Goal: Task Accomplishment & Management: Complete application form

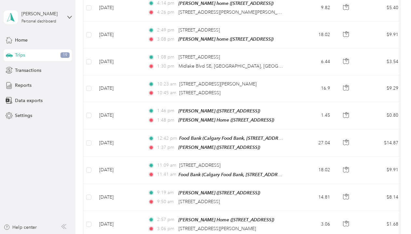
scroll to position [371, 0]
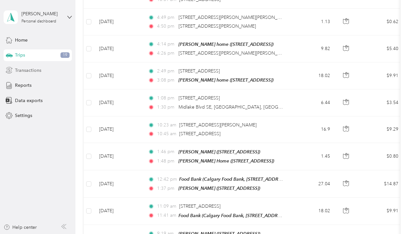
click at [31, 69] on span "Transactions" at bounding box center [28, 70] width 26 height 7
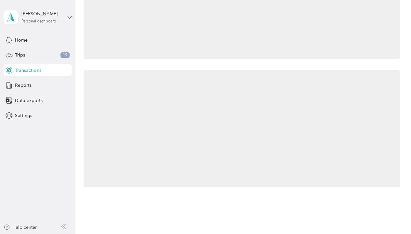
scroll to position [55, 0]
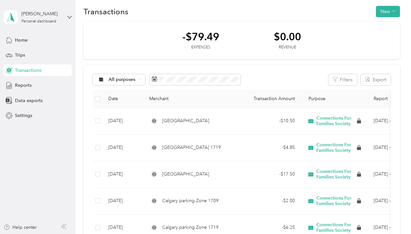
scroll to position [7, 0]
click at [384, 12] on button "New" at bounding box center [388, 11] width 24 height 11
click at [383, 23] on span "Expense" at bounding box center [388, 23] width 18 height 7
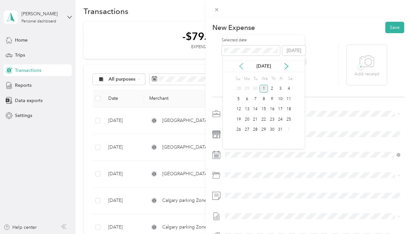
click at [242, 65] on icon at bounding box center [241, 66] width 7 height 7
click at [255, 129] on div "30" at bounding box center [255, 130] width 8 height 8
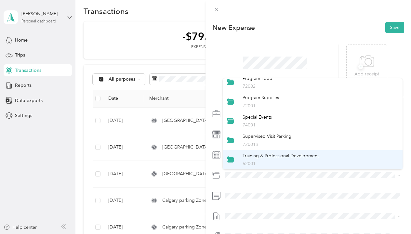
scroll to position [77, 0]
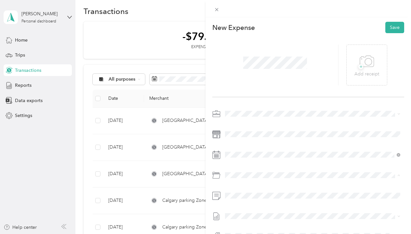
click at [265, 158] on span "Training & Professional Development" at bounding box center [281, 156] width 76 height 6
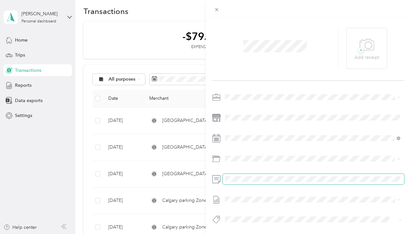
scroll to position [19, 0]
click at [243, 216] on span "[DATE] - [DATE]" at bounding box center [241, 218] width 33 height 7
click at [300, 51] on span at bounding box center [275, 45] width 68 height 17
click at [360, 51] on span "+" at bounding box center [360, 49] width 5 height 5
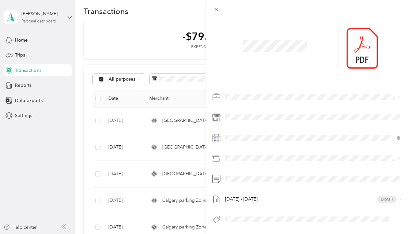
scroll to position [0, 0]
click at [219, 9] on icon at bounding box center [217, 10] width 6 height 6
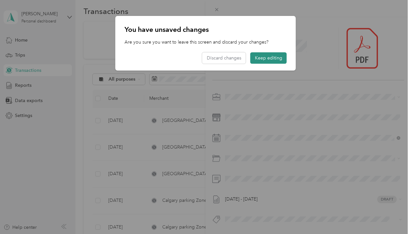
click at [273, 58] on button "Keep editing" at bounding box center [268, 57] width 36 height 11
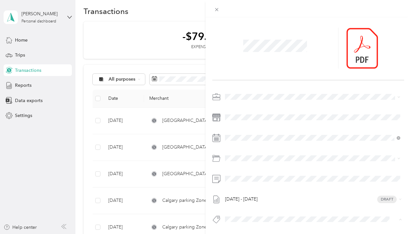
click at [246, 206] on span "[PERSON_NAME]" at bounding box center [248, 206] width 32 height 6
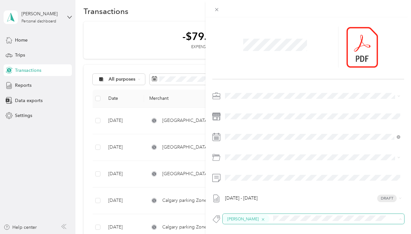
click at [265, 217] on icon "button" at bounding box center [263, 219] width 4 height 4
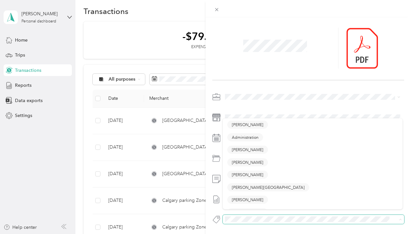
click at [320, 46] on div at bounding box center [275, 48] width 126 height 41
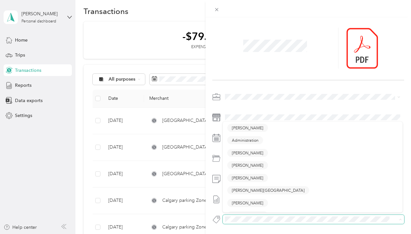
click at [308, 60] on div at bounding box center [275, 48] width 126 height 41
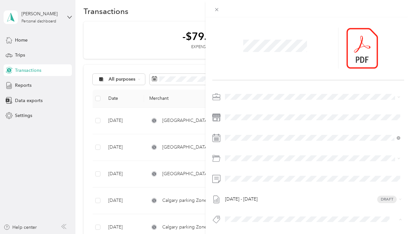
click at [253, 207] on span "[PERSON_NAME]" at bounding box center [248, 206] width 32 height 6
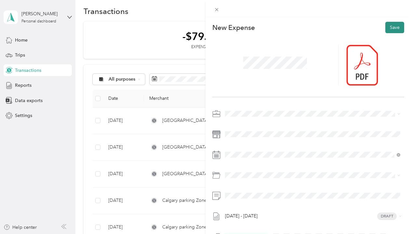
click at [392, 26] on button "Save" at bounding box center [394, 27] width 19 height 11
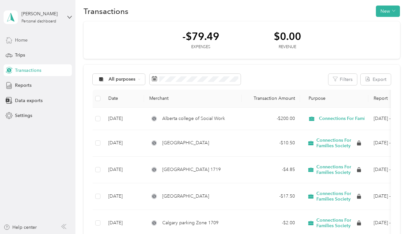
click at [24, 42] on span "Home" at bounding box center [21, 40] width 13 height 7
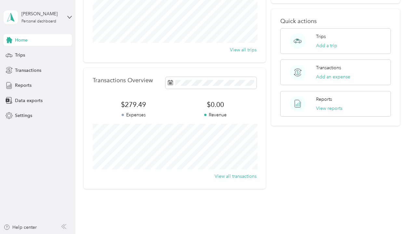
scroll to position [100, 0]
click at [330, 106] on button "View reports" at bounding box center [329, 109] width 26 height 7
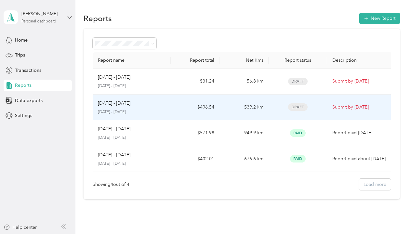
click at [284, 107] on div "Draft" at bounding box center [298, 106] width 48 height 7
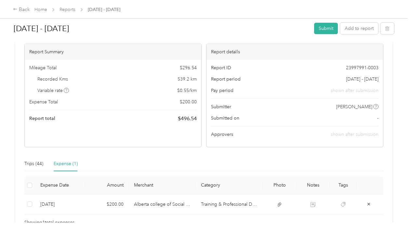
scroll to position [52, 0]
click at [34, 162] on div "Trips (44)" at bounding box center [33, 164] width 19 height 7
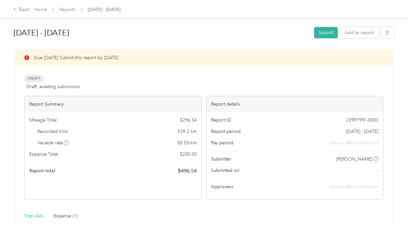
scroll to position [0, 0]
click at [322, 33] on button "Submit" at bounding box center [326, 32] width 24 height 11
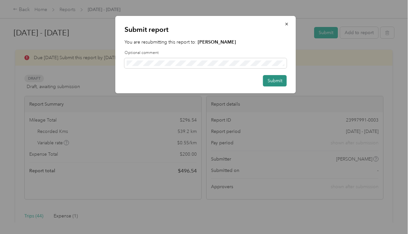
click at [278, 80] on button "Submit" at bounding box center [275, 80] width 24 height 11
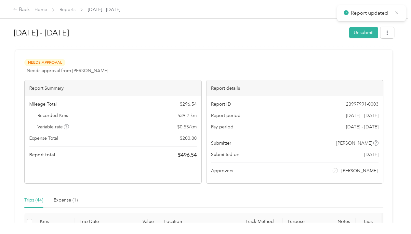
click at [398, 12] on icon at bounding box center [396, 12] width 3 height 3
click at [21, 10] on div "Back" at bounding box center [21, 10] width 17 height 8
